Goal: Communication & Community: Answer question/provide support

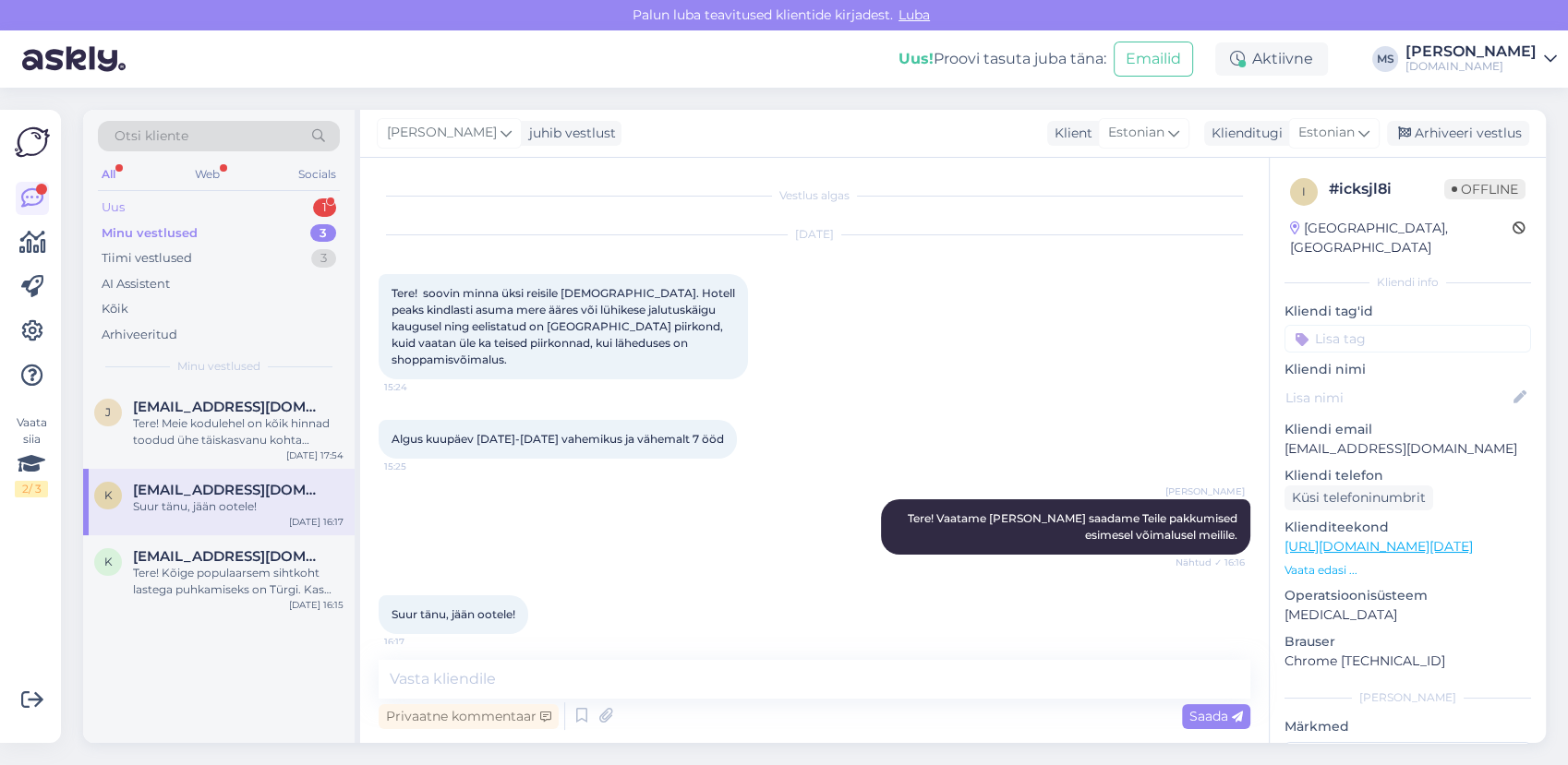
click at [141, 211] on div "Uus 1" at bounding box center [218, 207] width 242 height 26
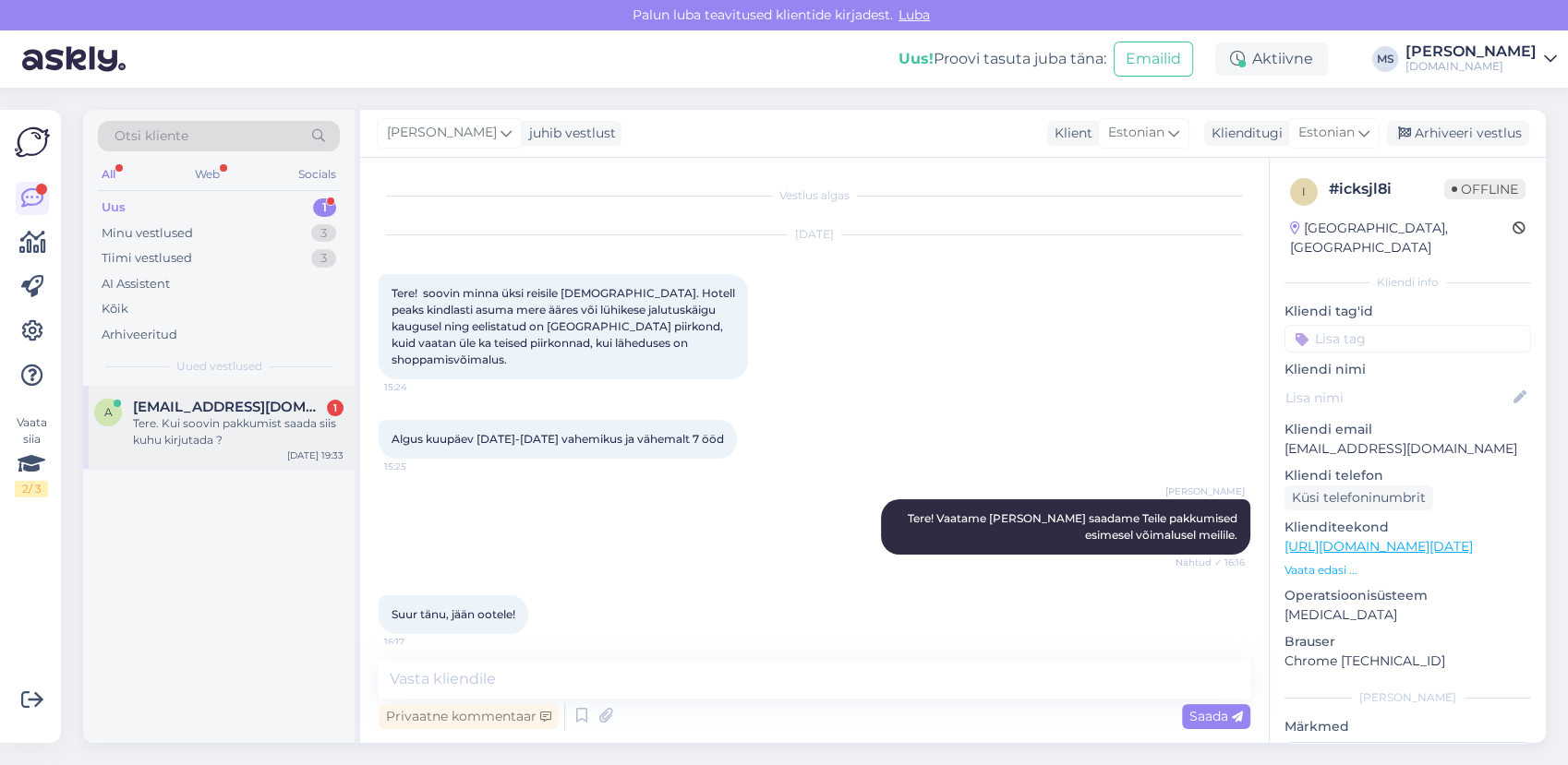
click at [274, 440] on div "Tere. Kui soovin pakkumist saada siis kuhu kirjutada ?" at bounding box center [238, 431] width 211 height 33
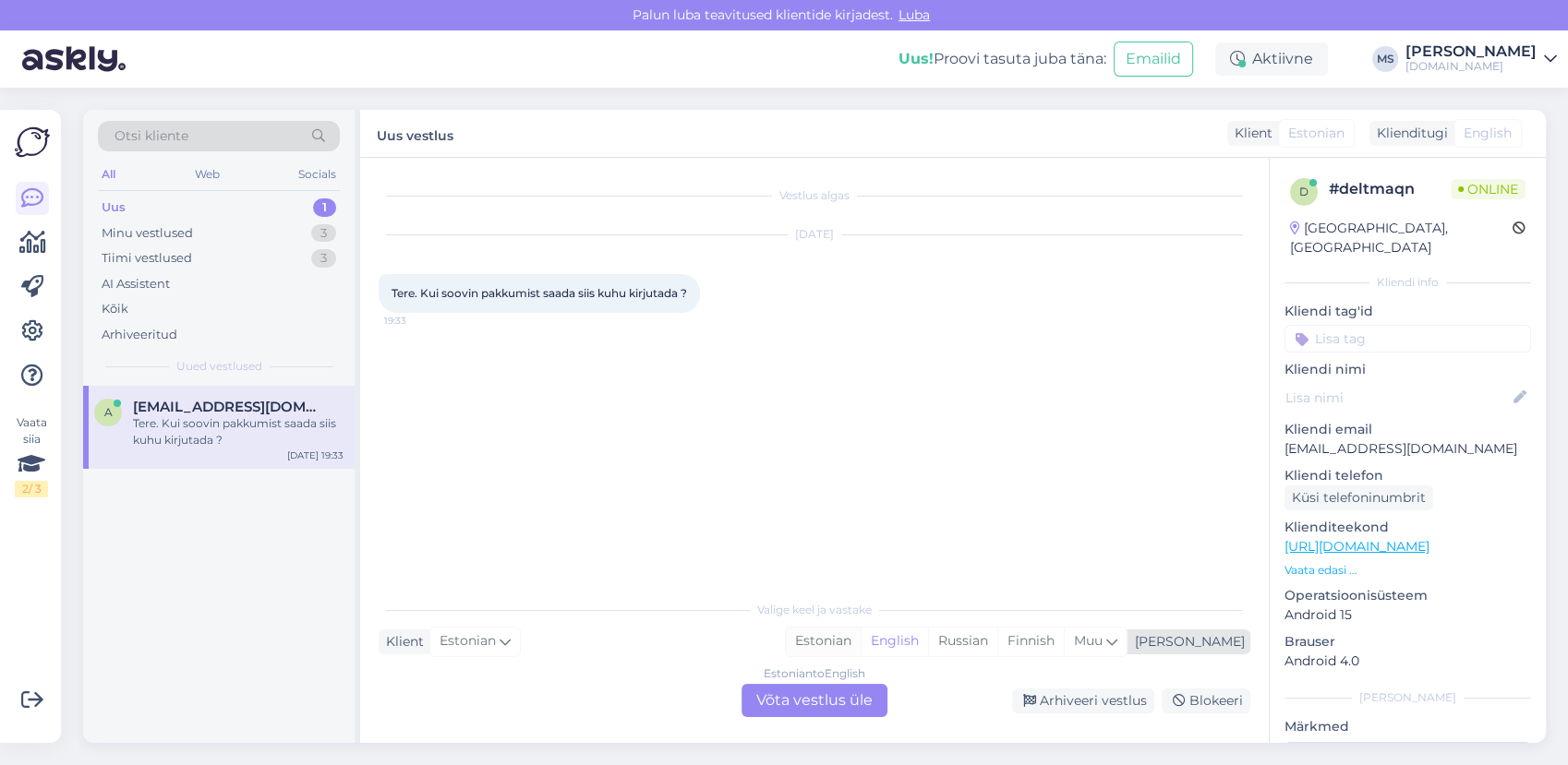
click at [860, 631] on div "Estonian" at bounding box center [822, 641] width 75 height 28
click at [837, 699] on div "Estonian to Estonian Võta vestlus üle" at bounding box center [815, 700] width 146 height 33
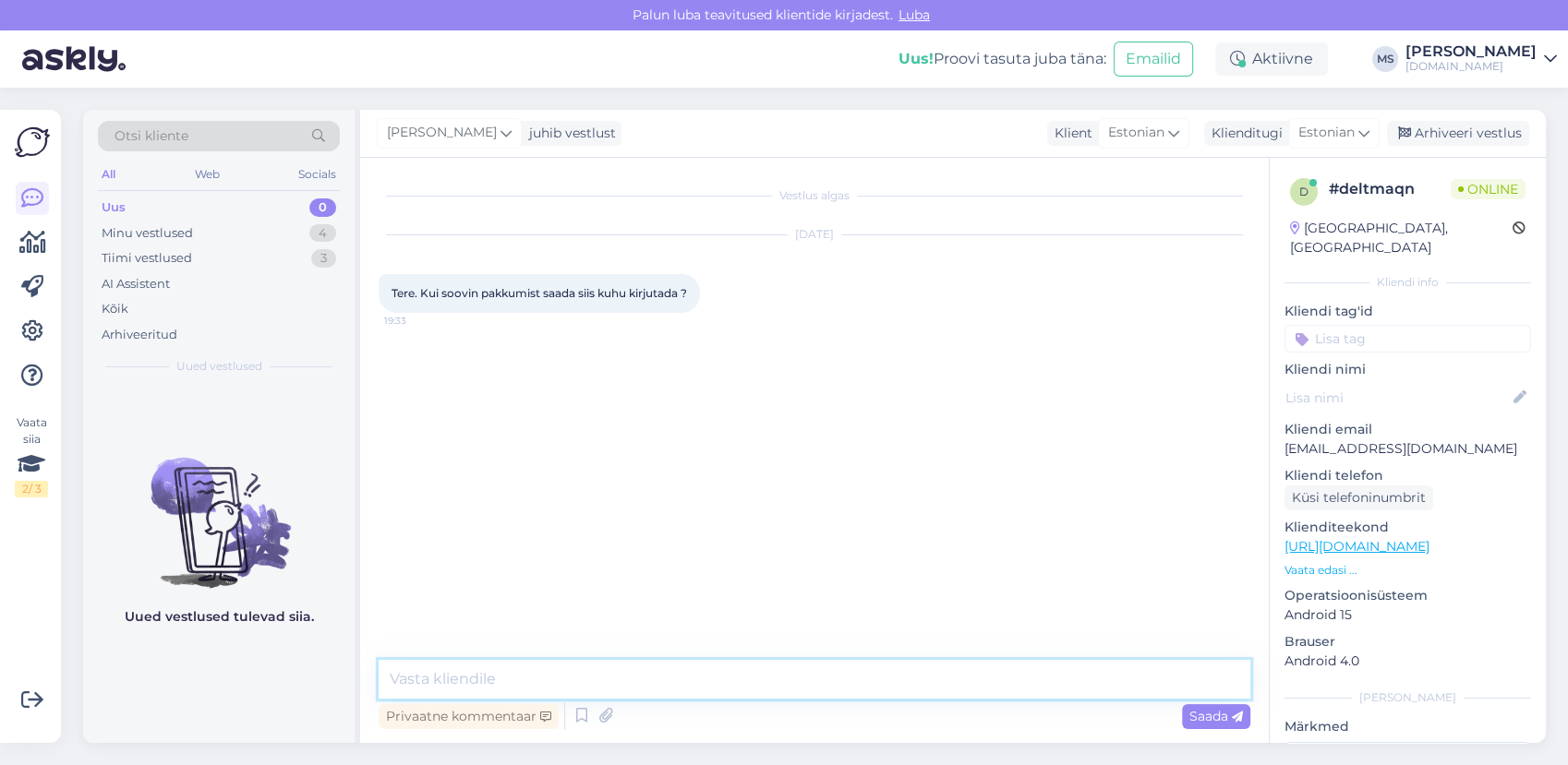
click at [788, 669] on textarea at bounding box center [815, 679] width 872 height 39
type textarea "Tere! Võite kirjutada siia või saata meile päringu meilile [EMAIL_ADDRESS][DOMA…"
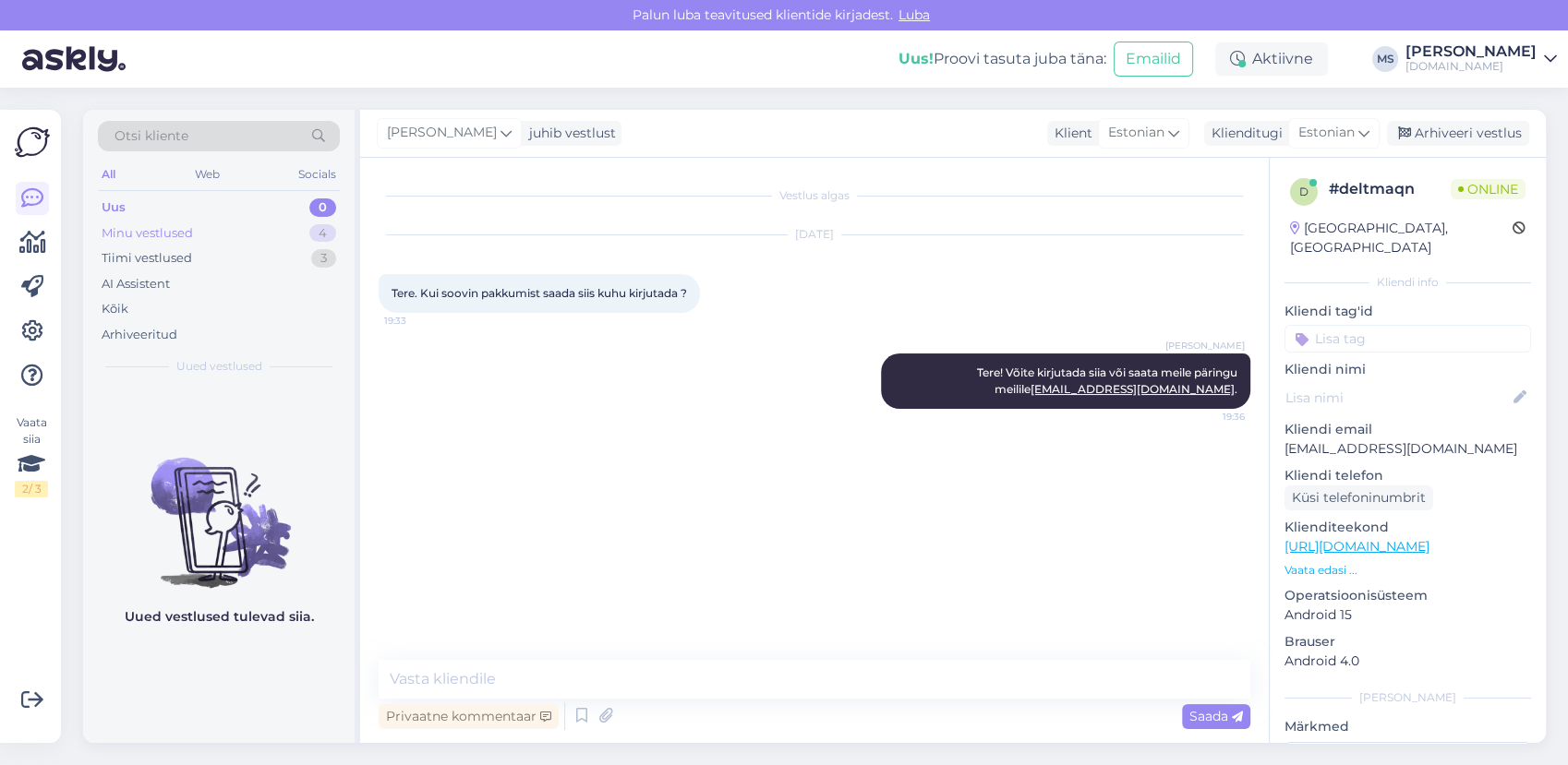
click at [208, 227] on div "Minu vestlused 4" at bounding box center [218, 233] width 242 height 26
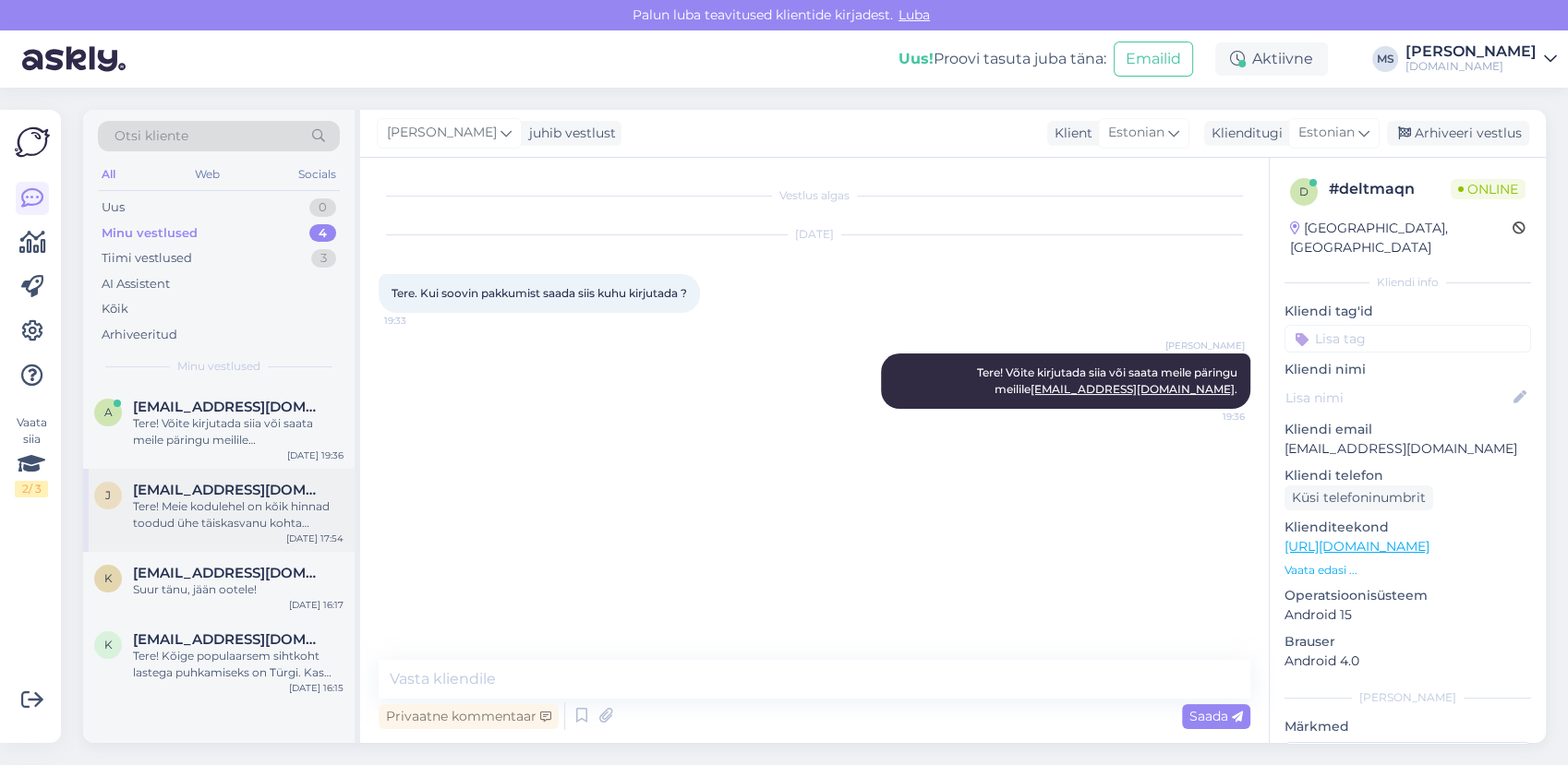
click at [229, 519] on div "Tere! Meie kodulehel on kõik hinnad toodud ühe täiskasvanu kohta majutudes kahe…" at bounding box center [238, 514] width 211 height 33
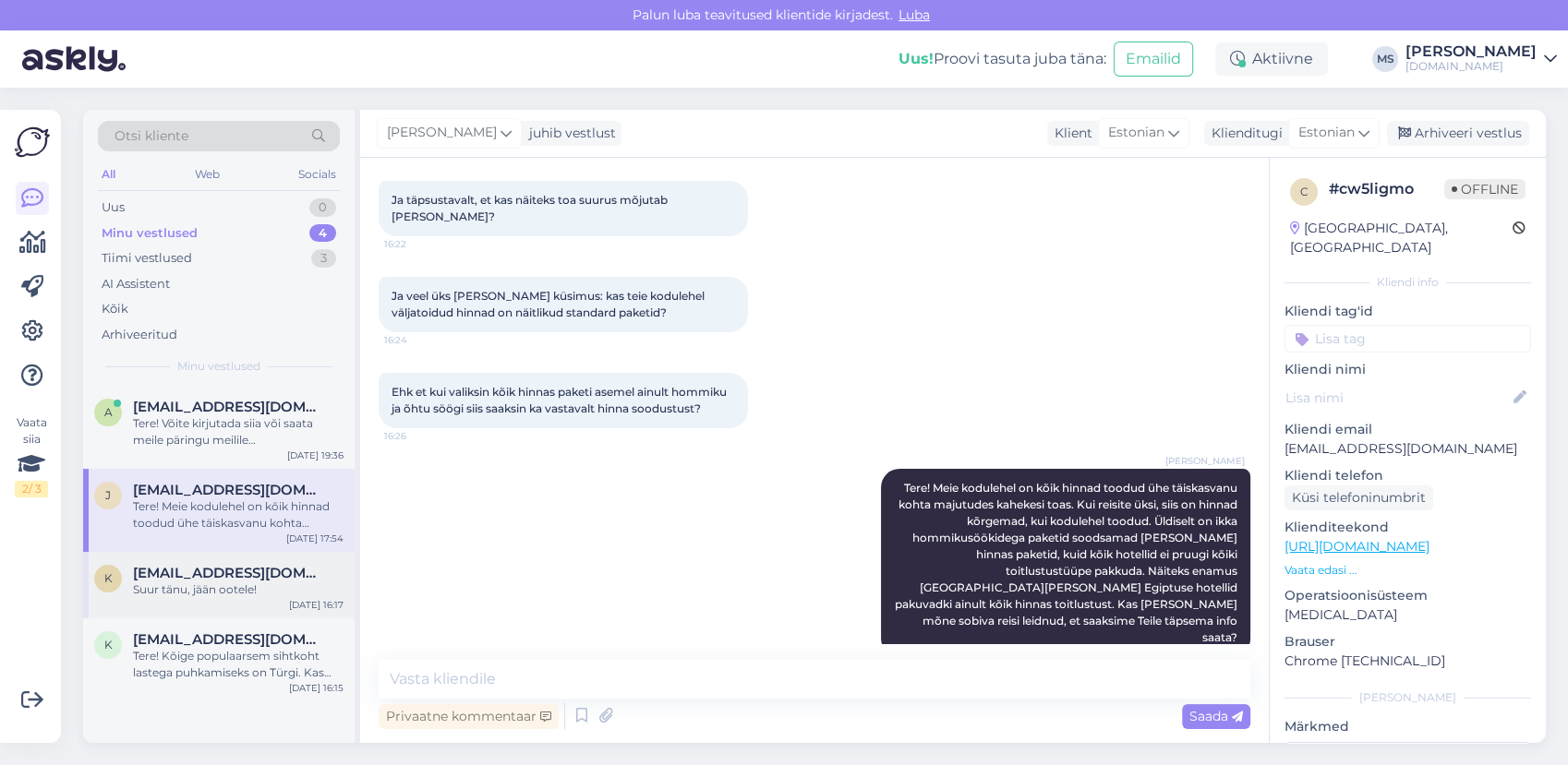
click at [280, 578] on span "[EMAIL_ADDRESS][DOMAIN_NAME]" at bounding box center [229, 572] width 192 height 16
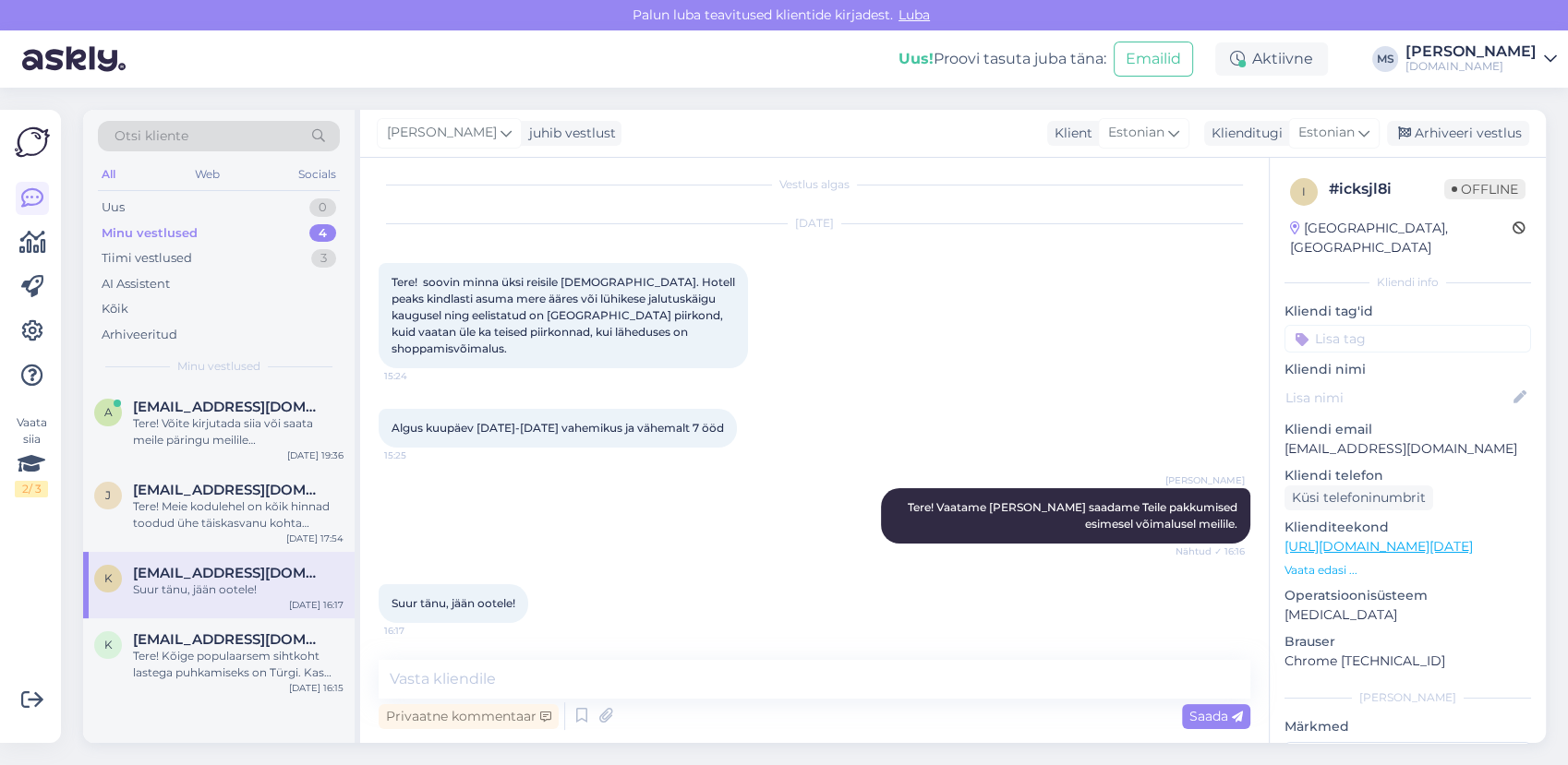
scroll to position [0, 0]
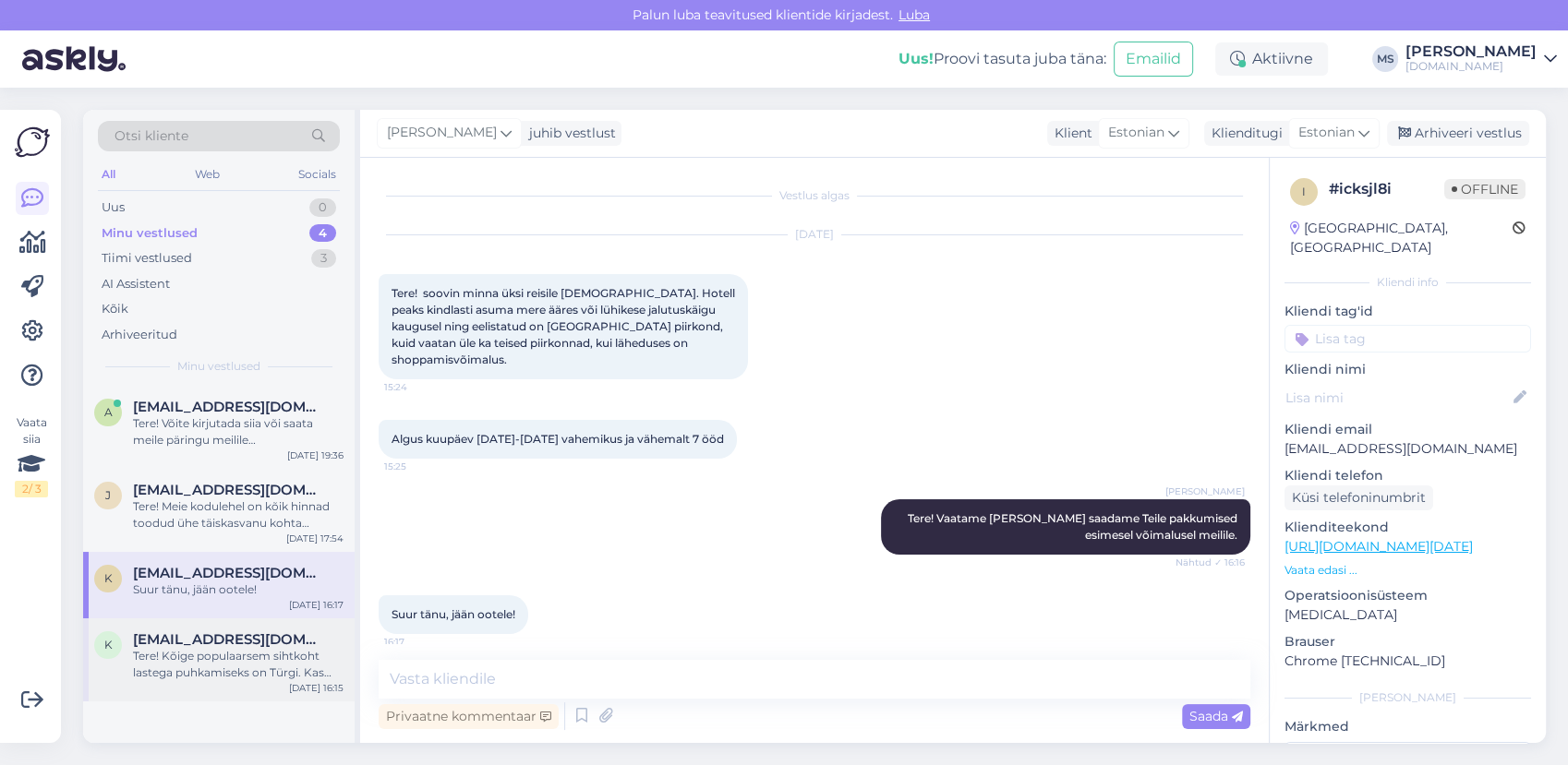
click at [251, 655] on div "Tere! Kõige populaarsem sihtkoht lastega puhkamiseks on Türgi. Kas see sihtkoht…" at bounding box center [238, 663] width 211 height 33
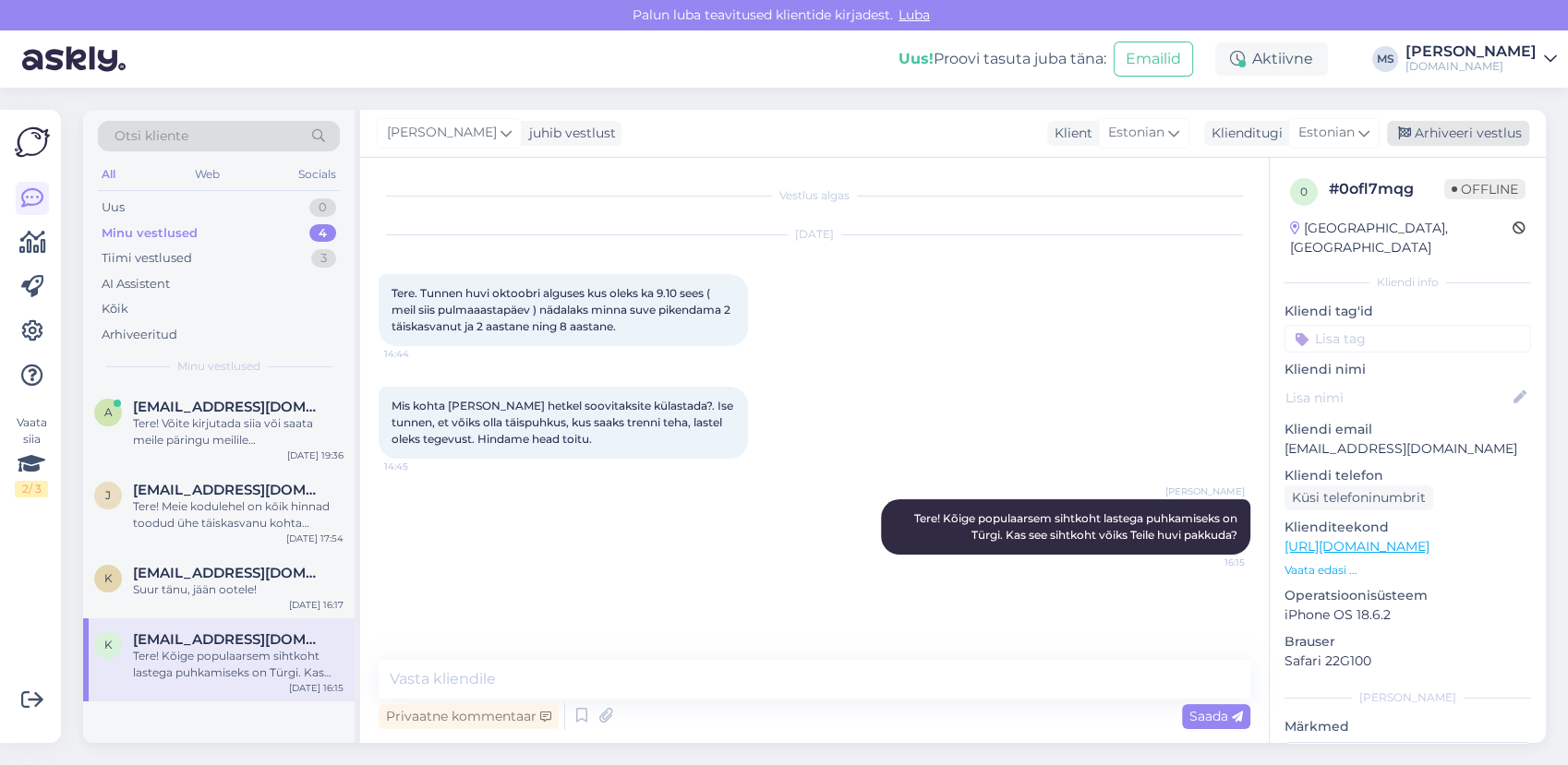
click at [1502, 130] on div "Arhiveeri vestlus" at bounding box center [1458, 133] width 142 height 25
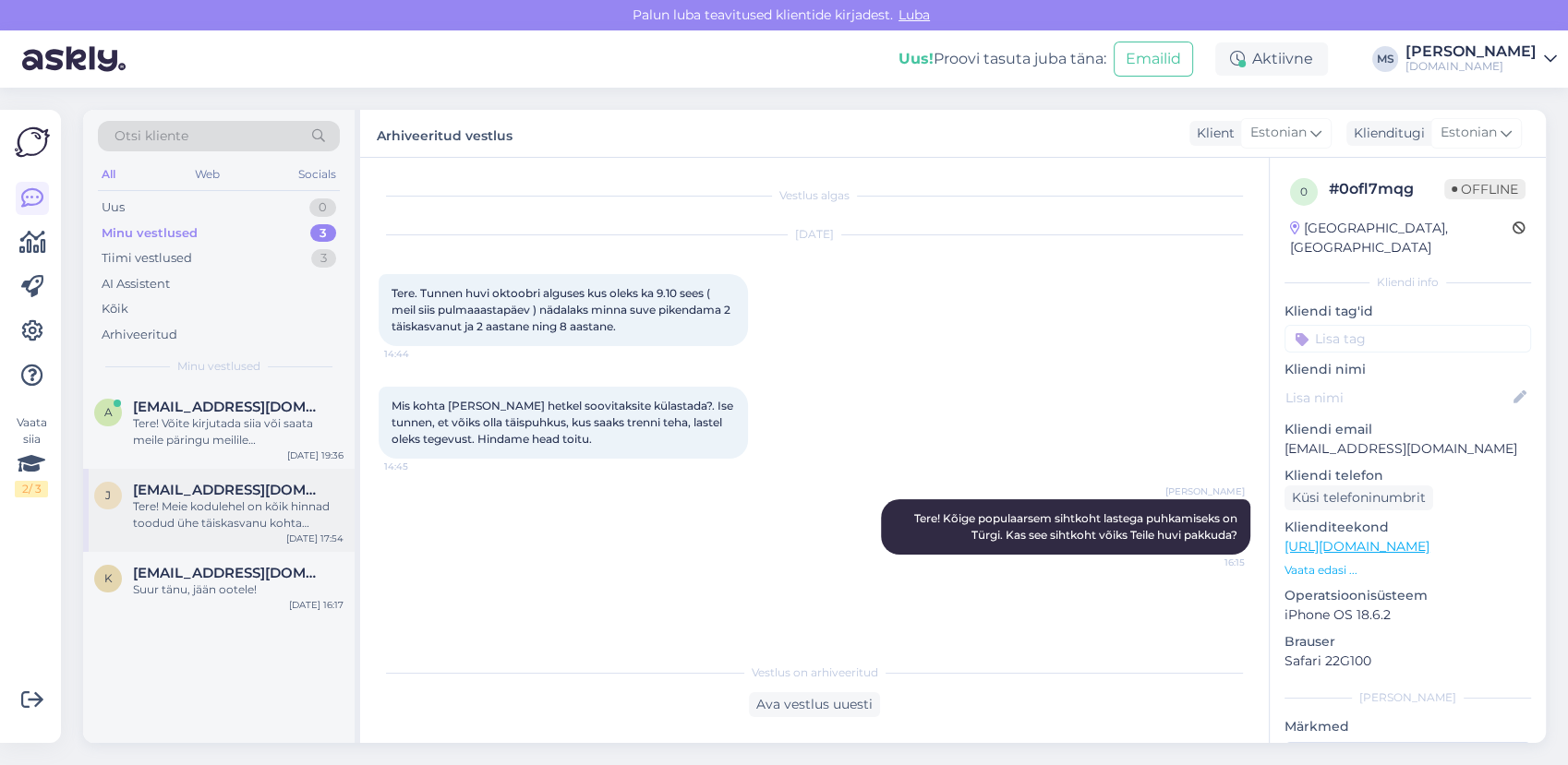
click at [215, 528] on div "Tere! Meie kodulehel on kõik hinnad toodud ühe täiskasvanu kohta majutudes kahe…" at bounding box center [238, 514] width 211 height 33
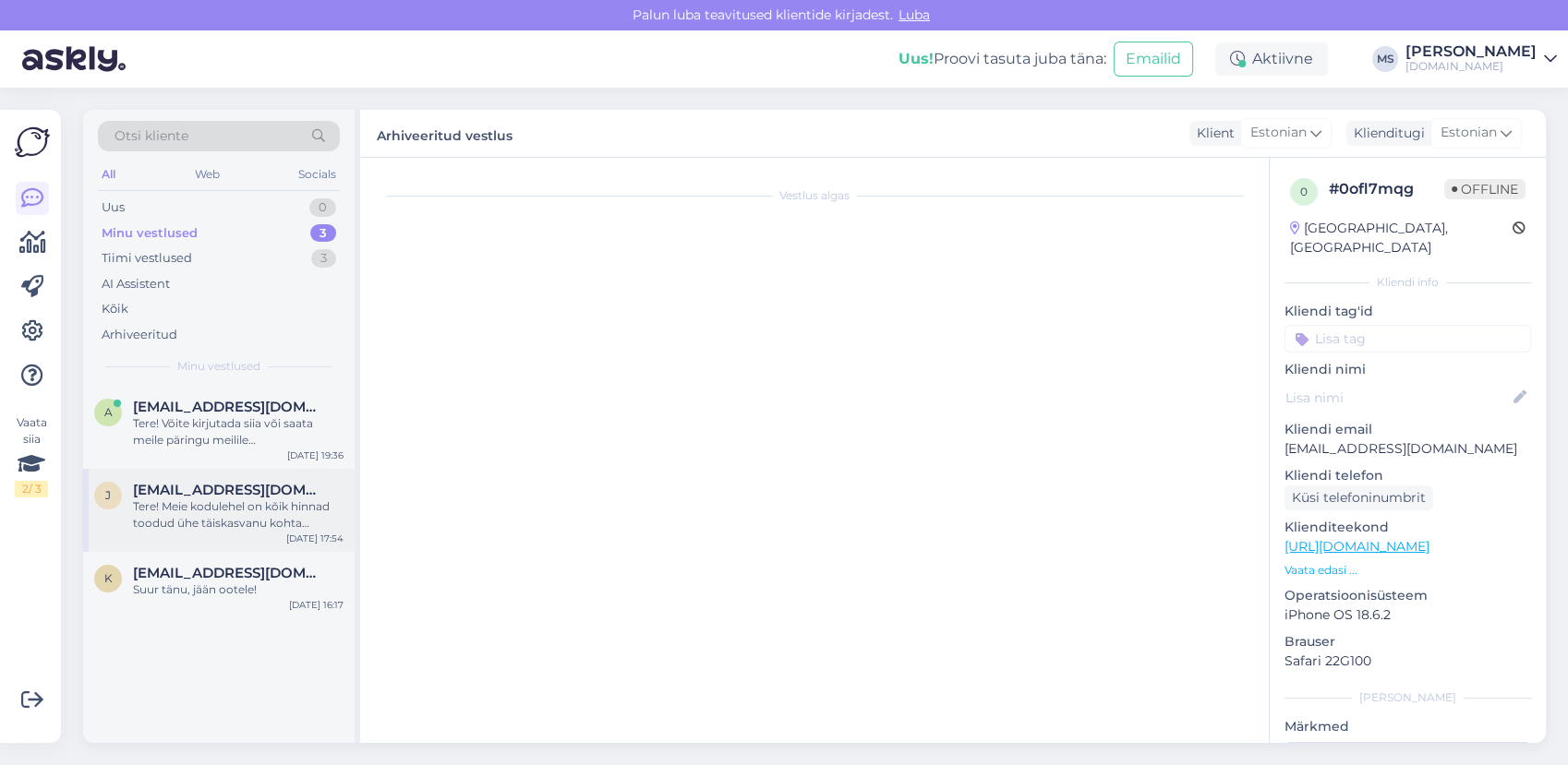
scroll to position [364, 0]
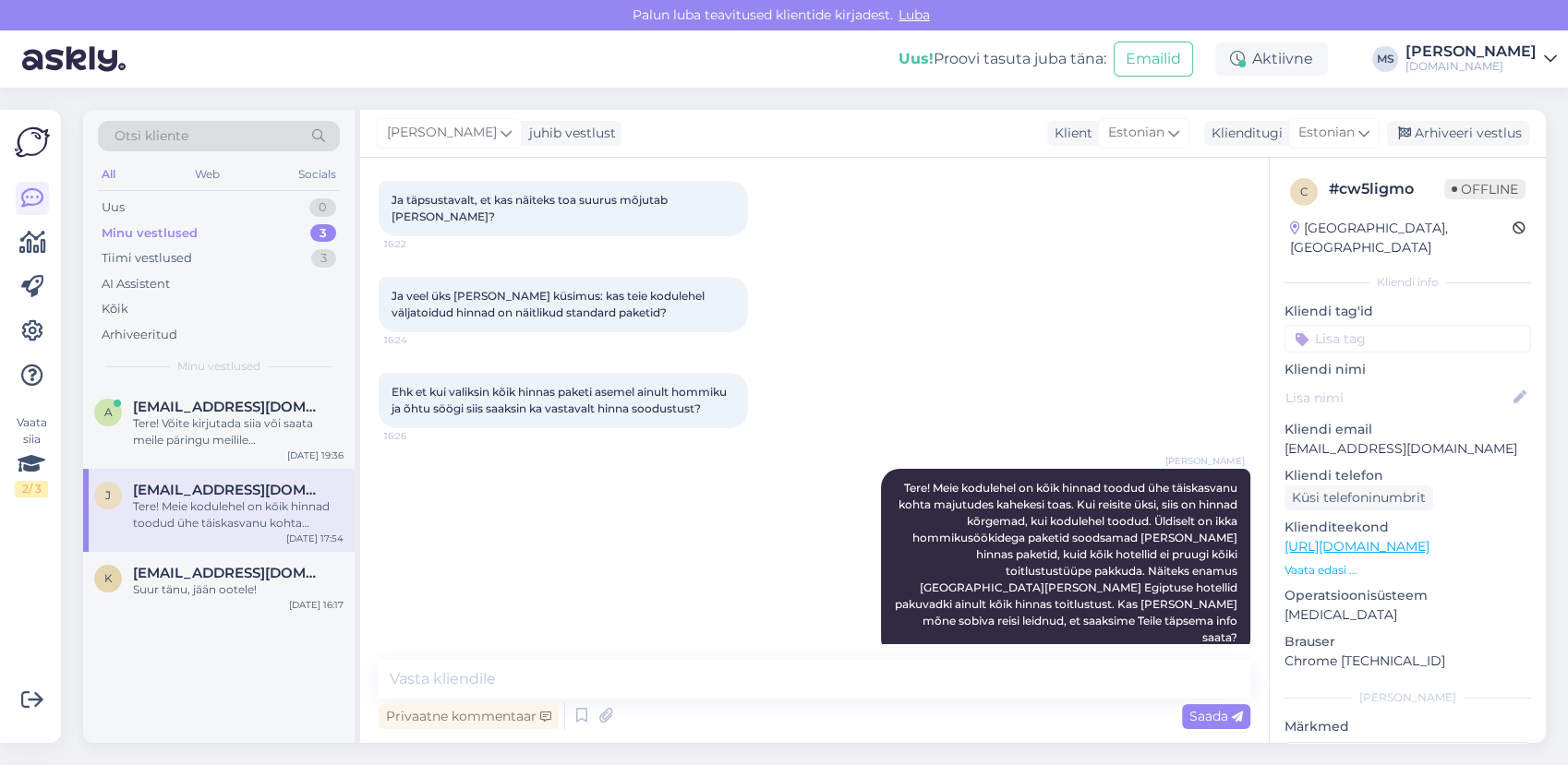
drag, startPoint x: 1432, startPoint y: 123, endPoint x: 1130, endPoint y: 241, distance: 324.2
click at [1432, 124] on div "Arhiveeri vestlus" at bounding box center [1458, 133] width 142 height 25
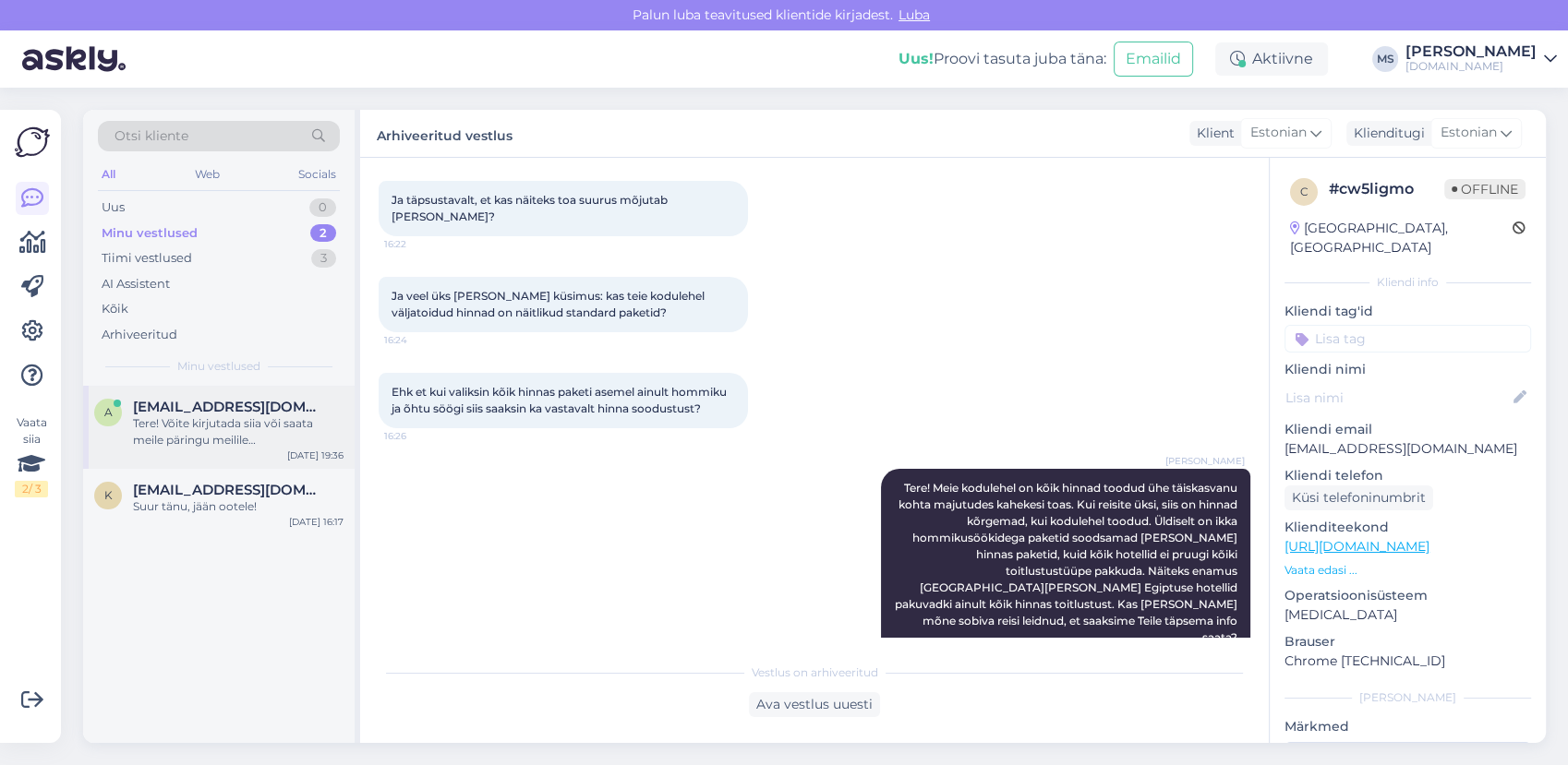
click at [135, 433] on div "Tere! Võite kirjutada siia või saata meile päringu meilile [EMAIL_ADDRESS][DOMA…" at bounding box center [238, 431] width 211 height 33
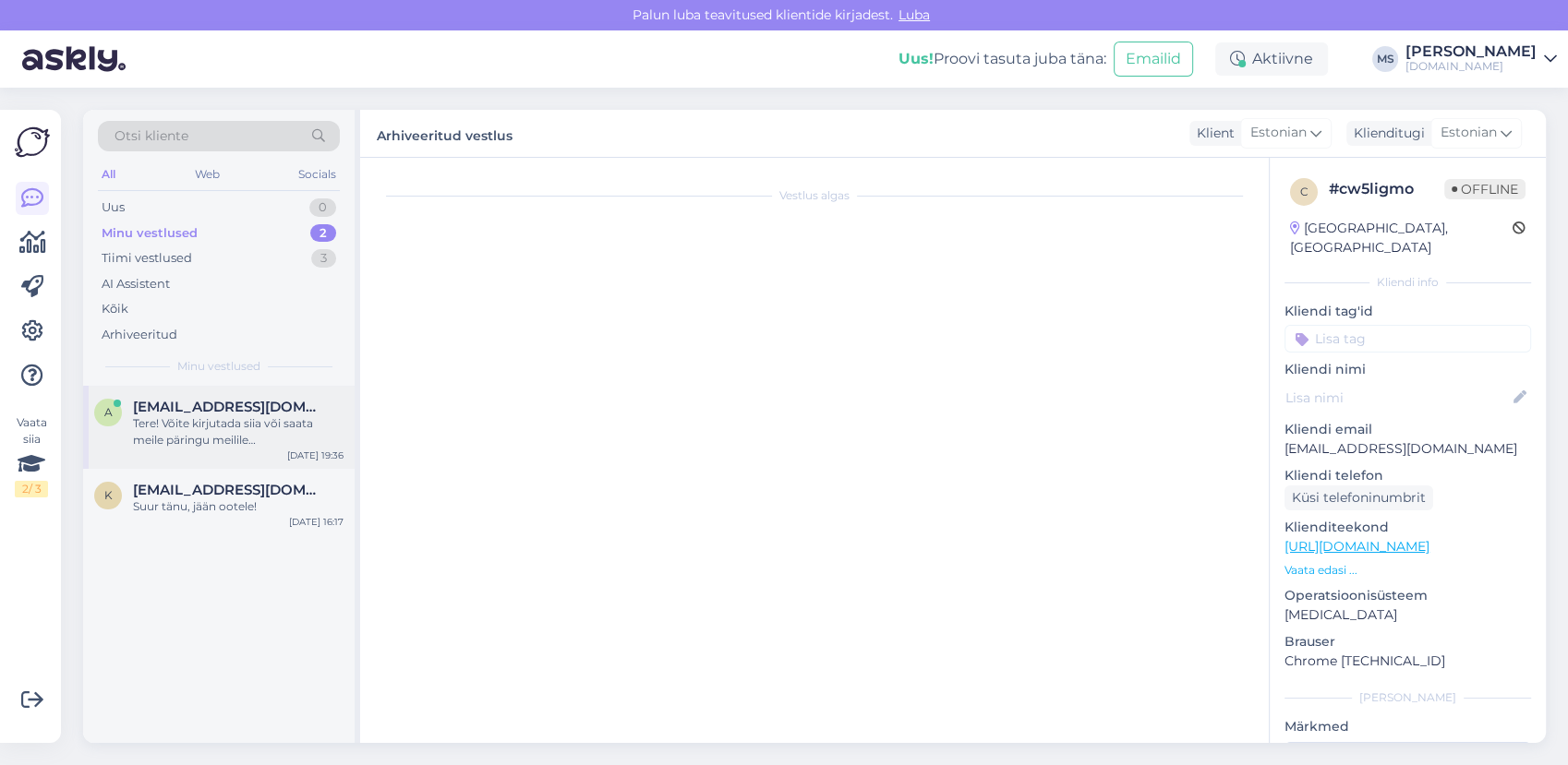
scroll to position [0, 0]
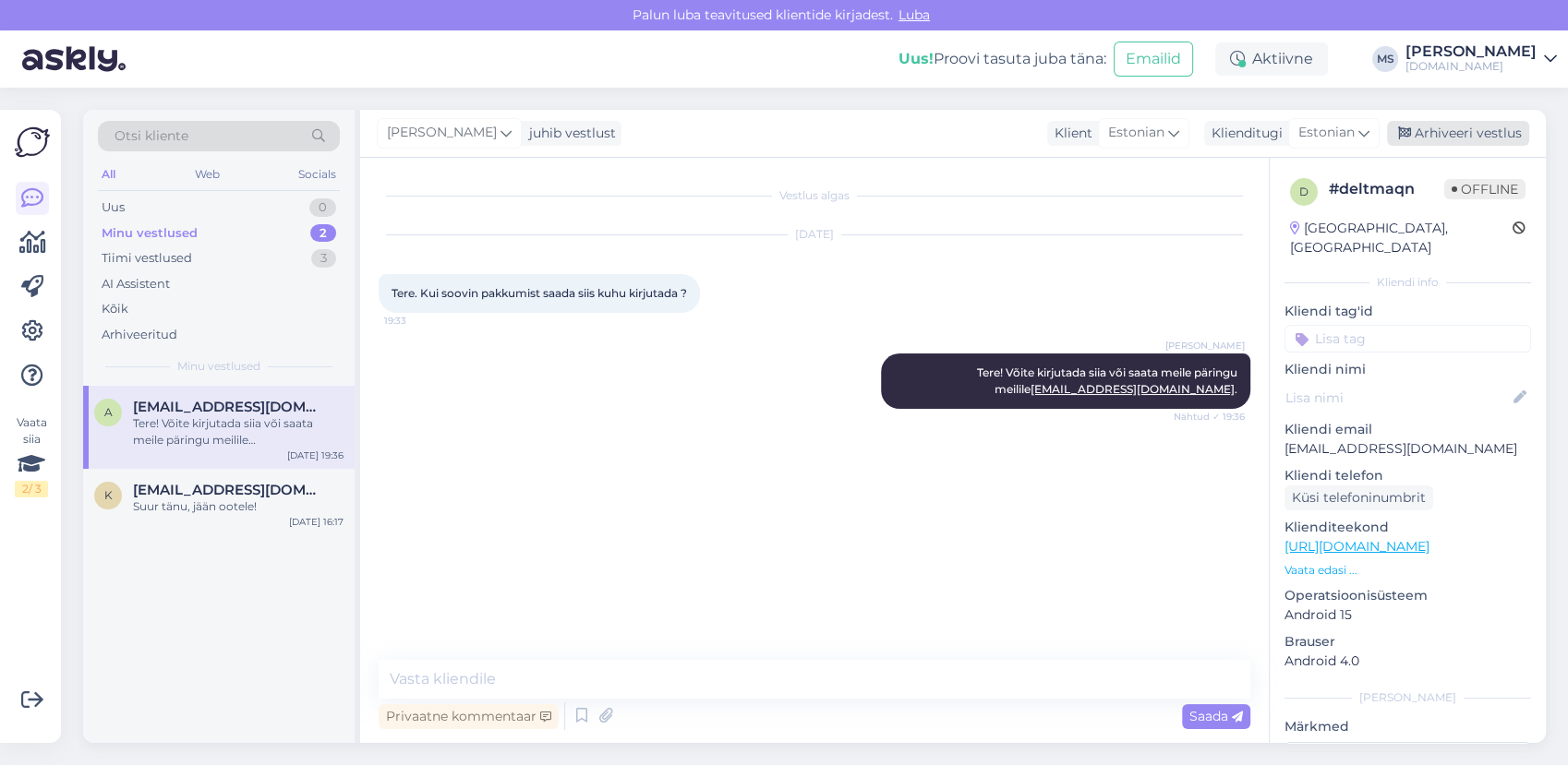
click at [1446, 135] on div "Arhiveeri vestlus" at bounding box center [1458, 133] width 142 height 25
